Goal: Check status

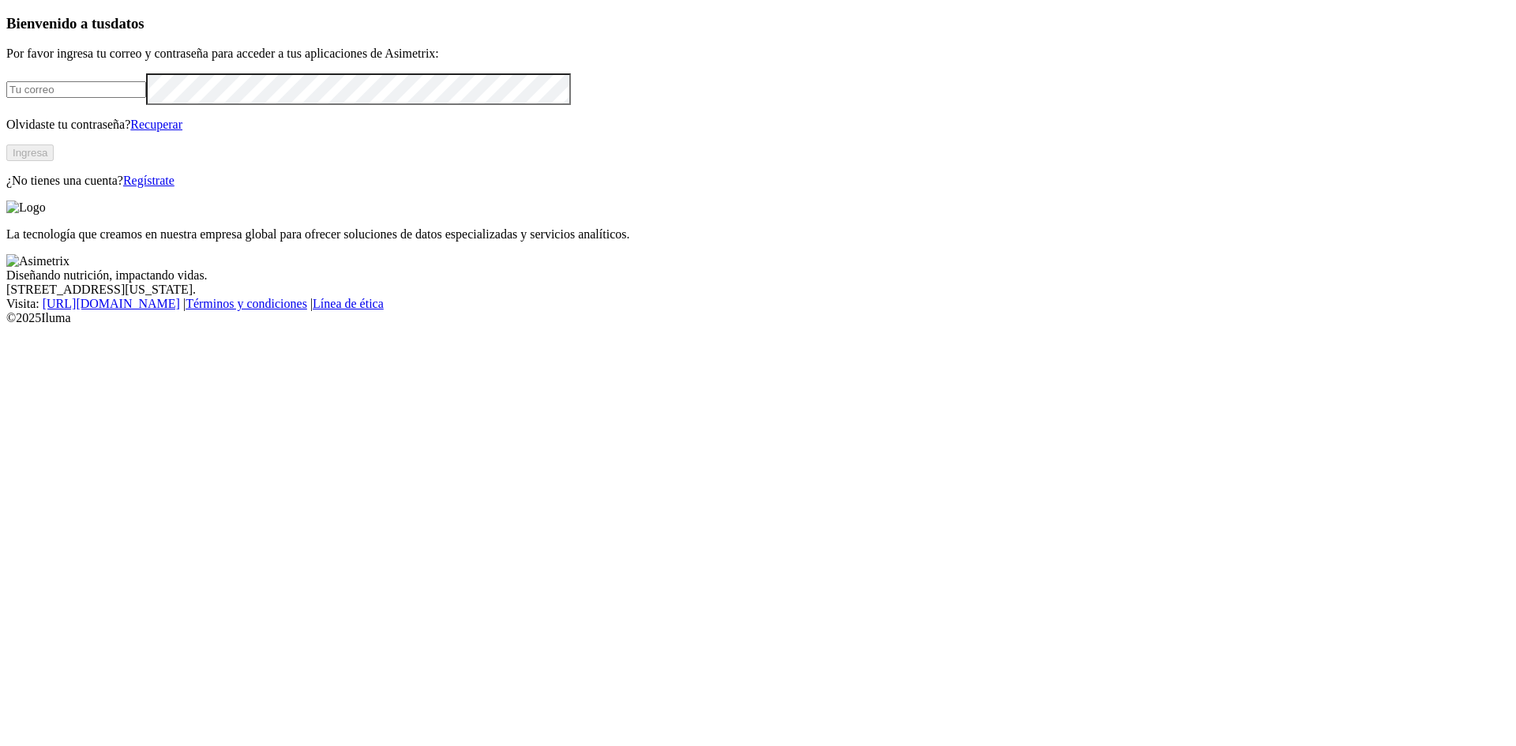
type input "[EMAIL_ADDRESS][DOMAIN_NAME]"
click at [54, 161] on button "Ingresa" at bounding box center [29, 153] width 47 height 17
